Goal: Task Accomplishment & Management: Manage account settings

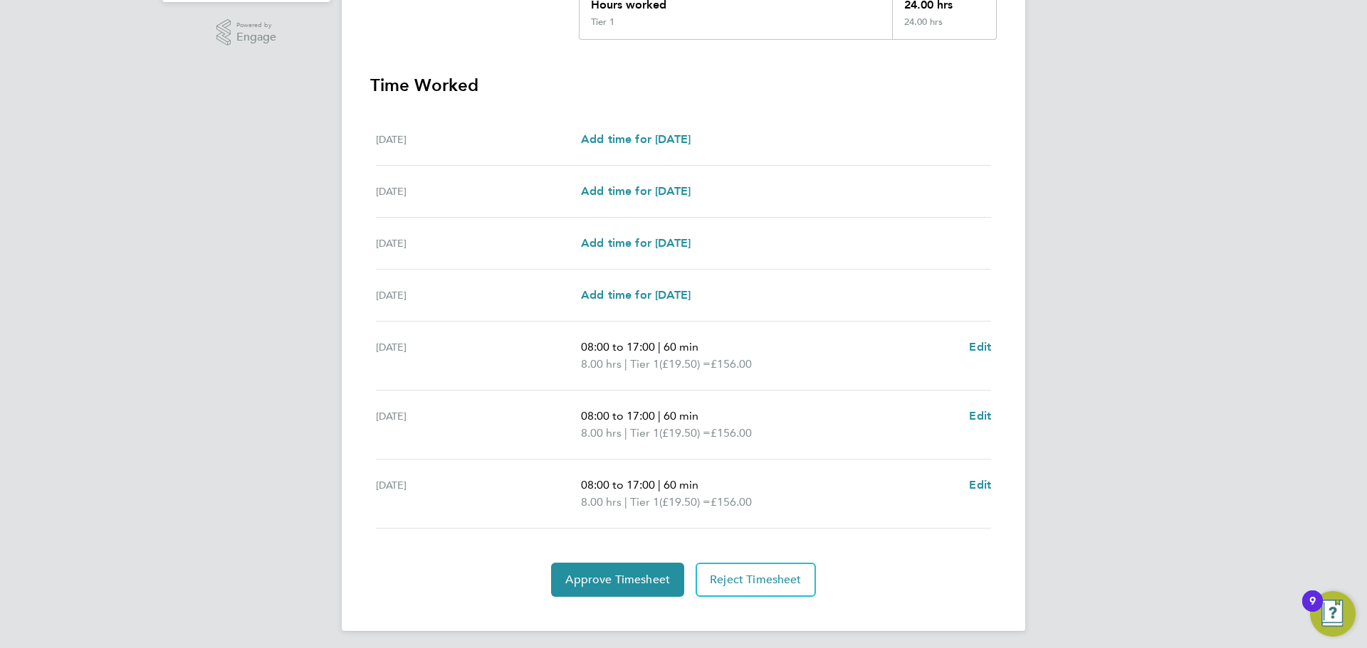
scroll to position [357, 0]
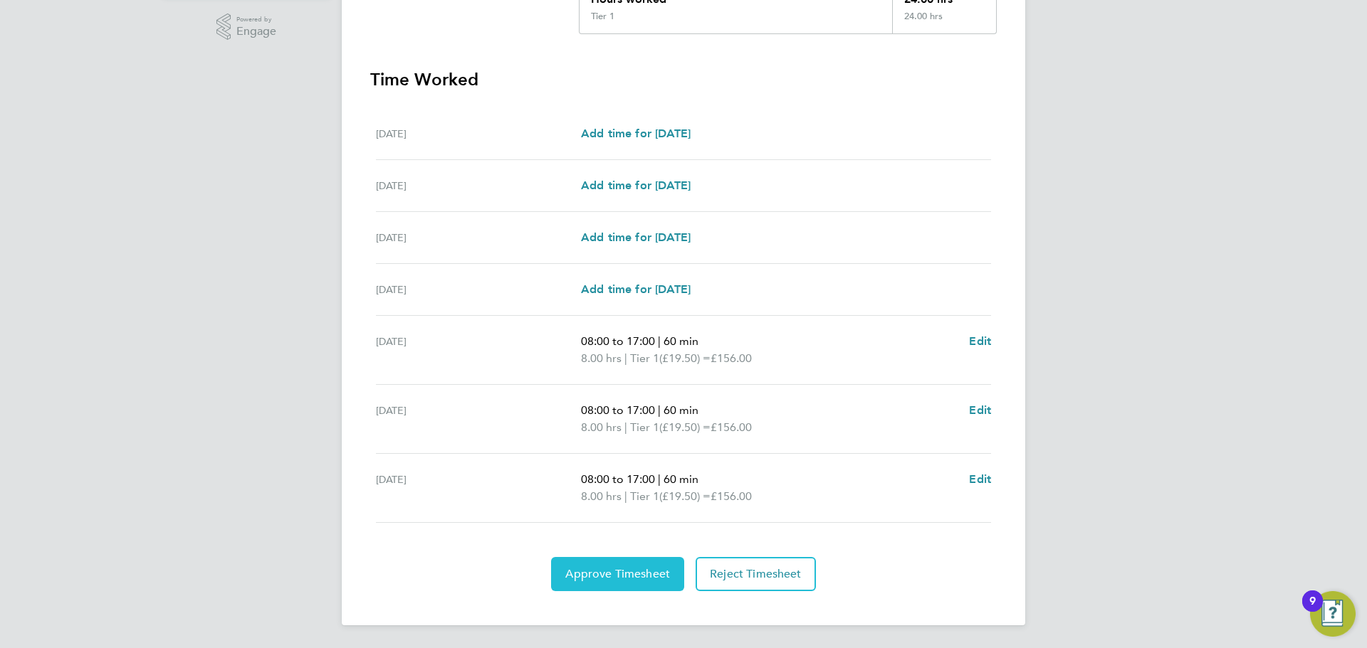
click at [614, 577] on span "Approve Timesheet" at bounding box center [617, 574] width 105 height 14
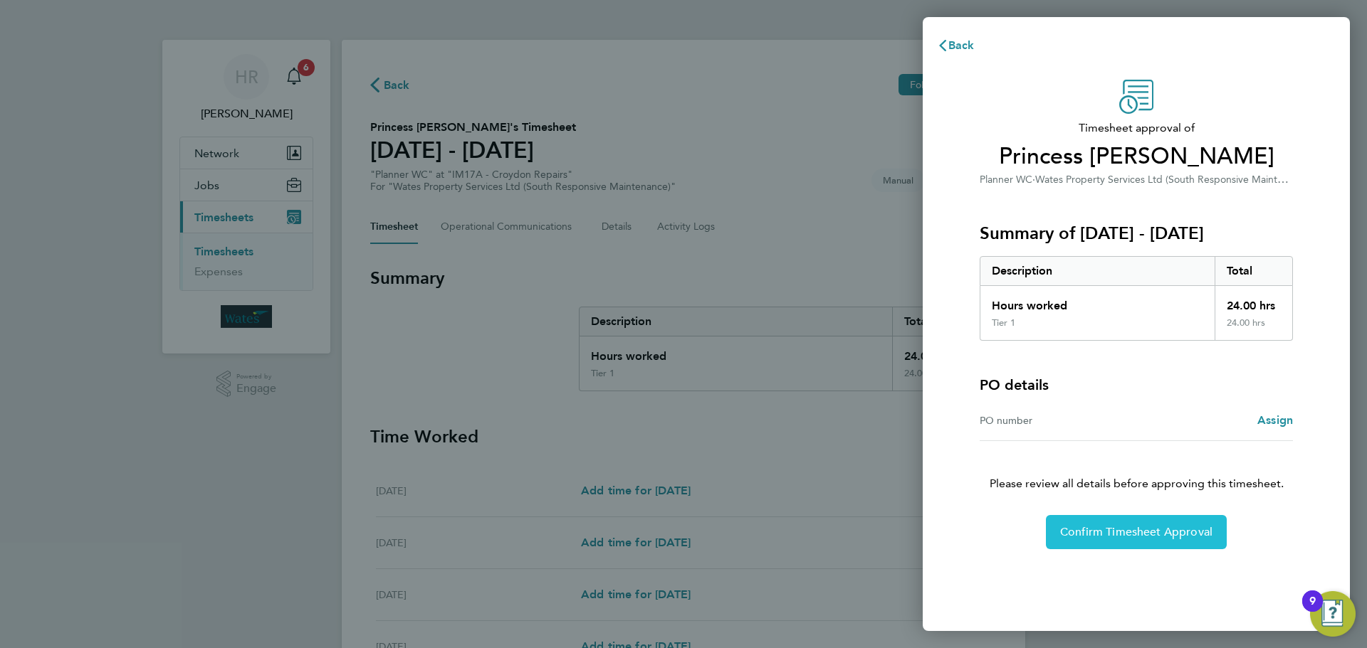
click at [1140, 519] on button "Confirm Timesheet Approval" at bounding box center [1136, 532] width 181 height 34
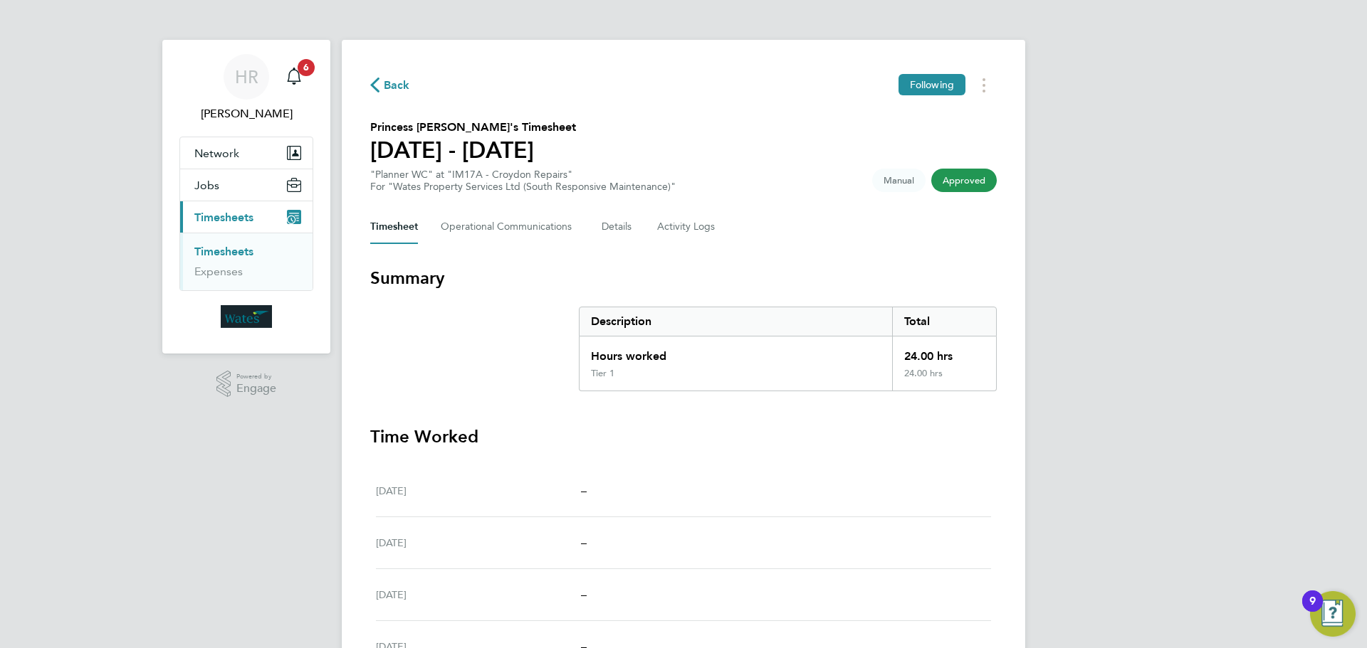
click at [199, 245] on link "Timesheets" at bounding box center [223, 252] width 59 height 14
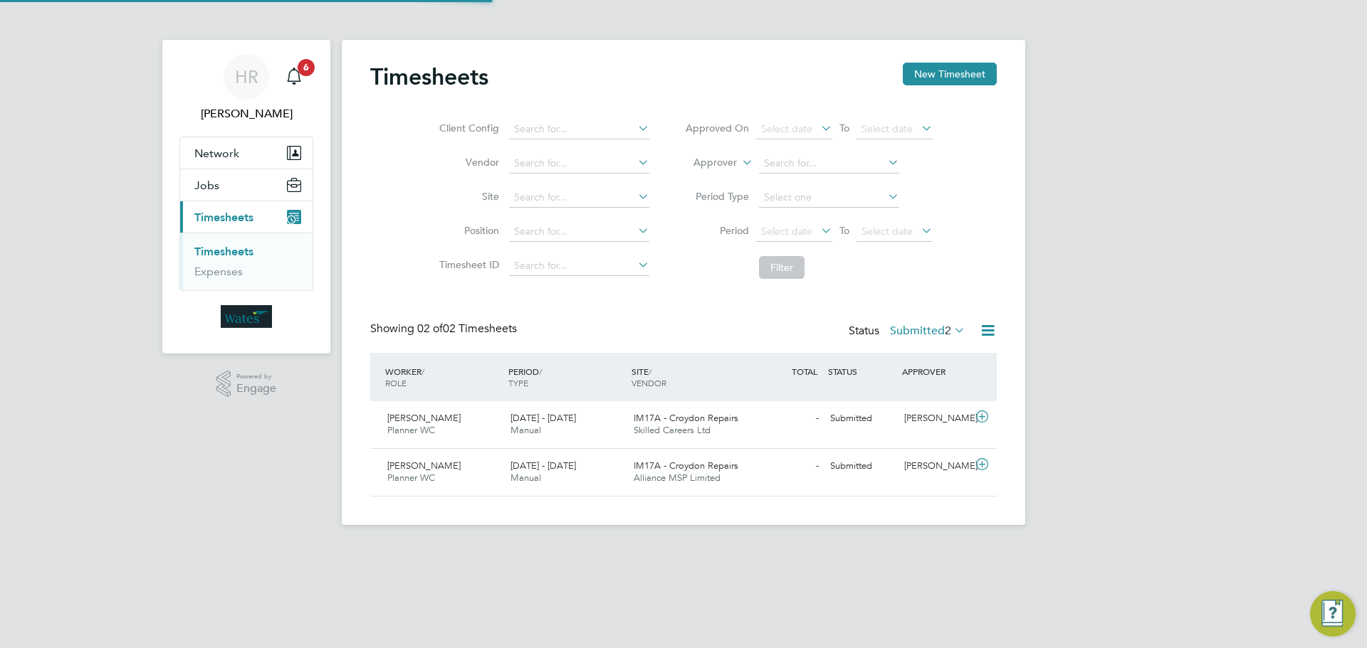
scroll to position [36, 124]
click at [935, 323] on div "Status Submitted 2" at bounding box center [908, 332] width 120 height 20
click at [935, 333] on label "Submitted 2" at bounding box center [927, 331] width 75 height 14
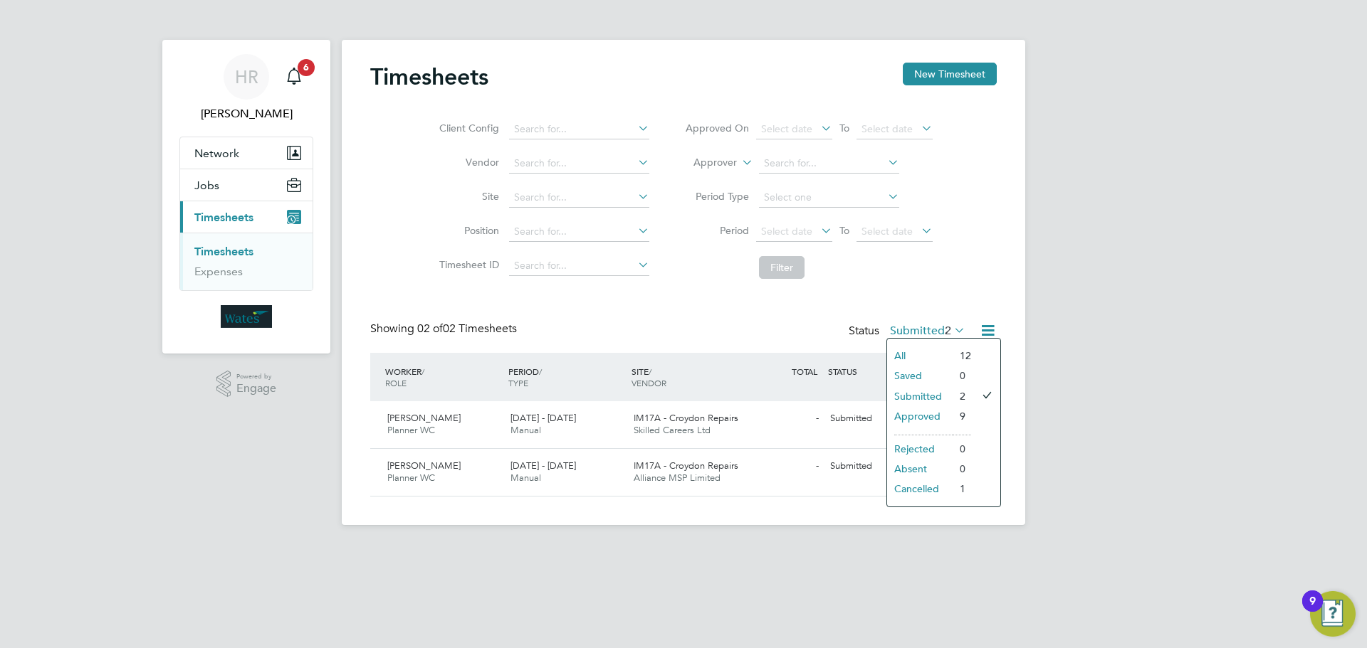
click at [949, 395] on li "Submitted" at bounding box center [919, 397] width 65 height 20
click at [890, 421] on div "Submitted" at bounding box center [861, 418] width 74 height 23
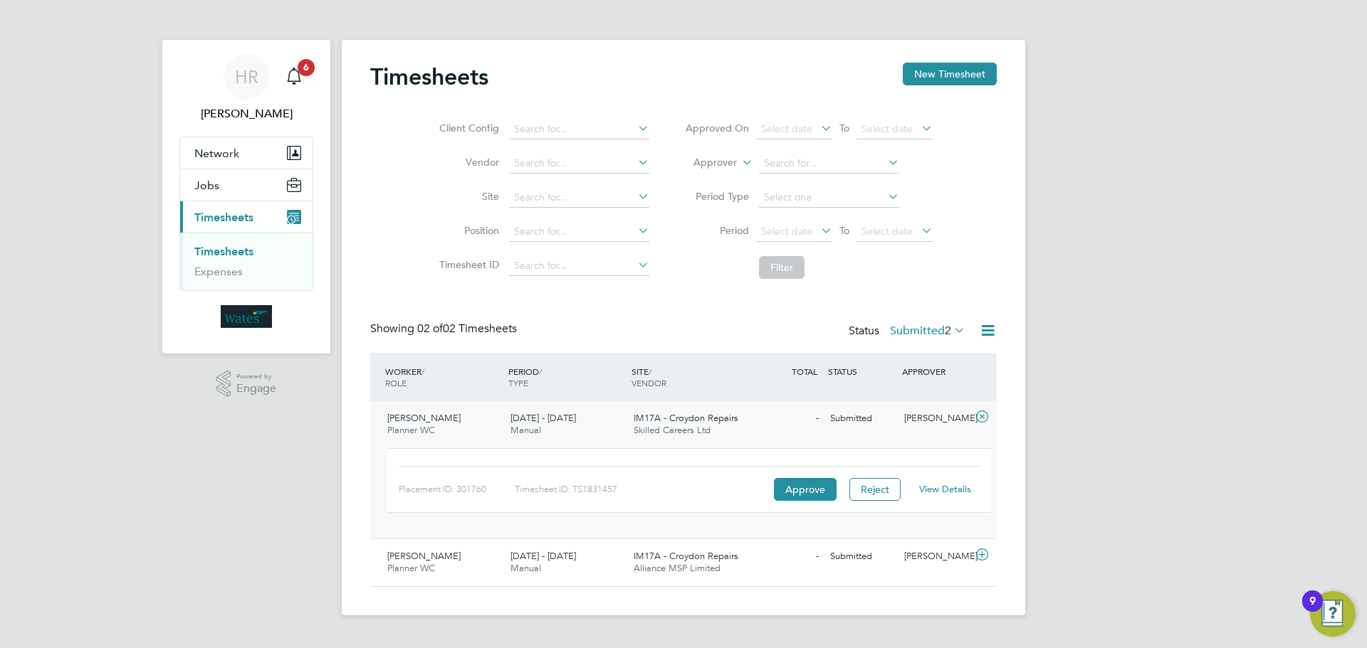
click at [945, 483] on link "View Details" at bounding box center [945, 489] width 52 height 12
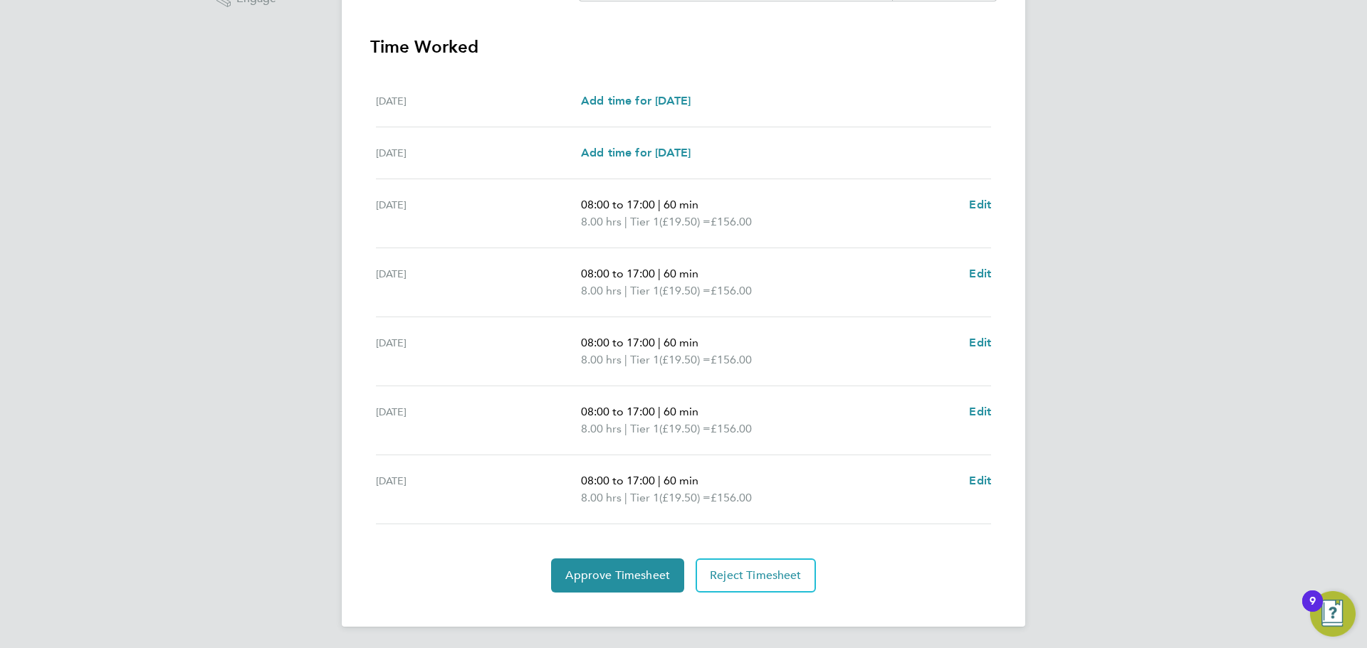
scroll to position [391, 0]
click at [661, 570] on span "Approve Timesheet" at bounding box center [617, 574] width 105 height 14
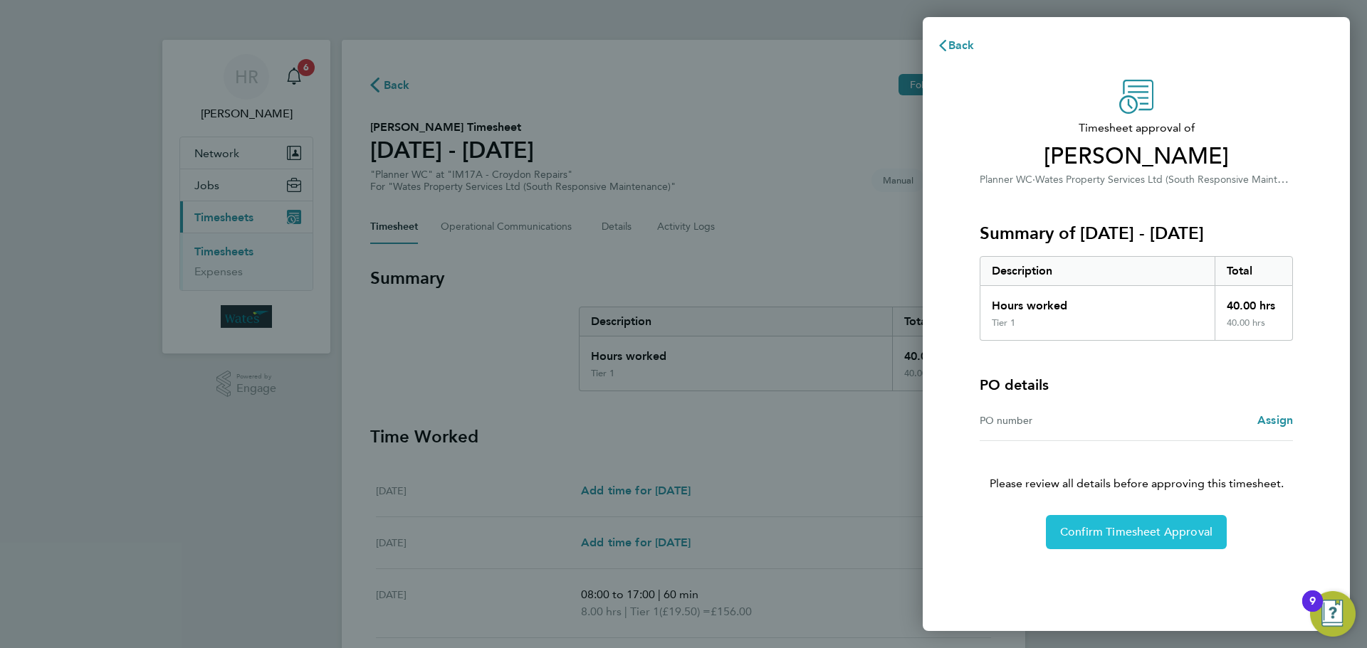
click at [1100, 537] on span "Confirm Timesheet Approval" at bounding box center [1136, 532] width 152 height 14
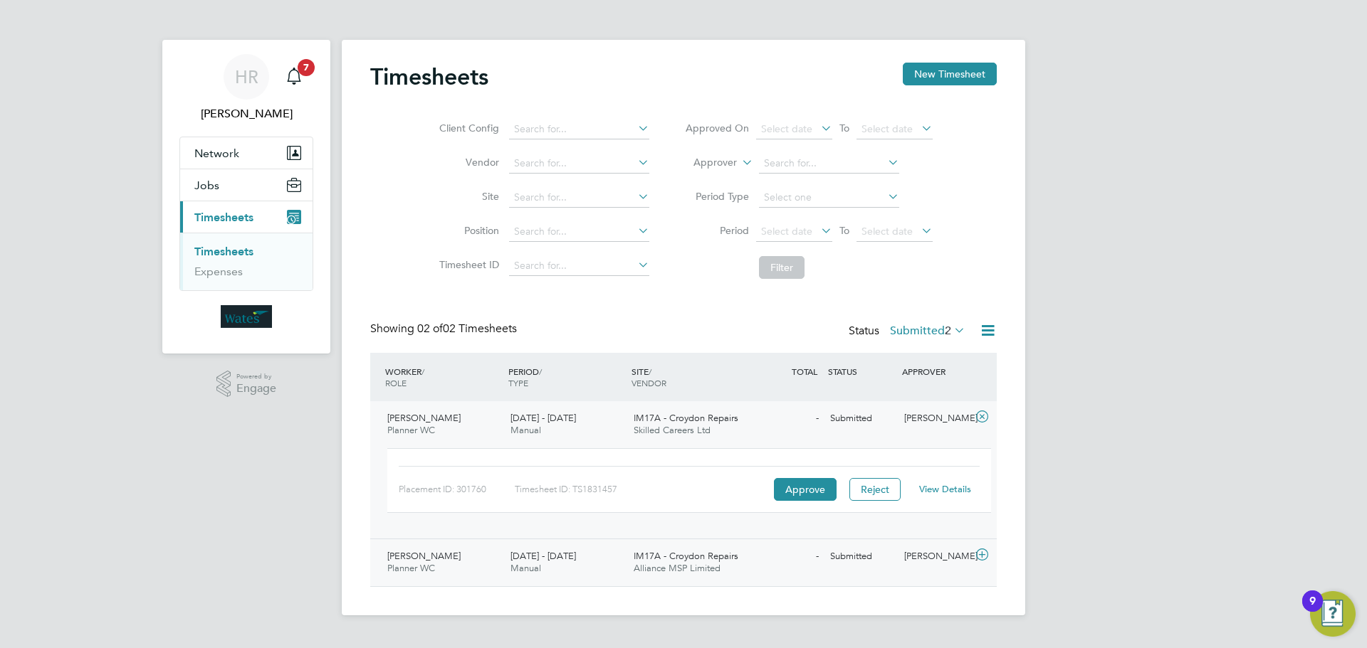
scroll to position [36, 124]
click at [806, 487] on button "Approve" at bounding box center [805, 489] width 63 height 23
click at [285, 83] on icon "Main navigation" at bounding box center [293, 76] width 17 height 17
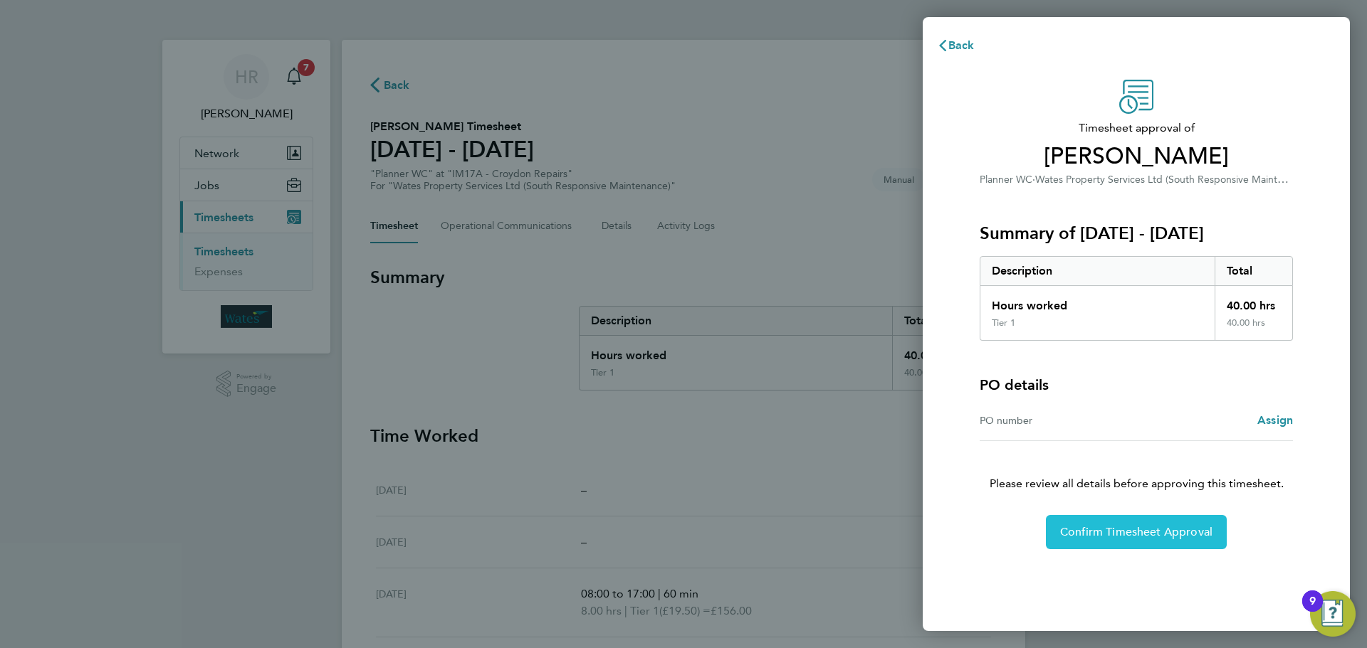
click at [1081, 529] on span "Confirm Timesheet Approval" at bounding box center [1136, 532] width 152 height 14
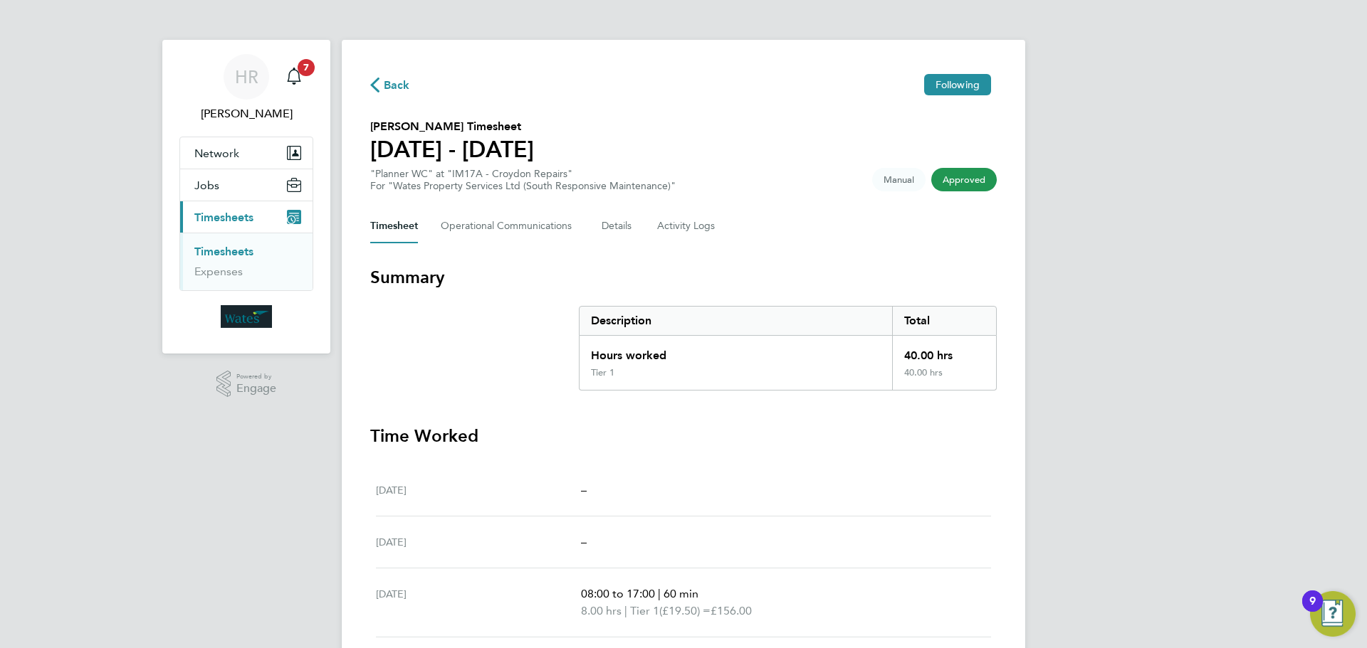
click at [246, 251] on link "Timesheets" at bounding box center [223, 252] width 59 height 14
